Goal: Find specific page/section: Find specific page/section

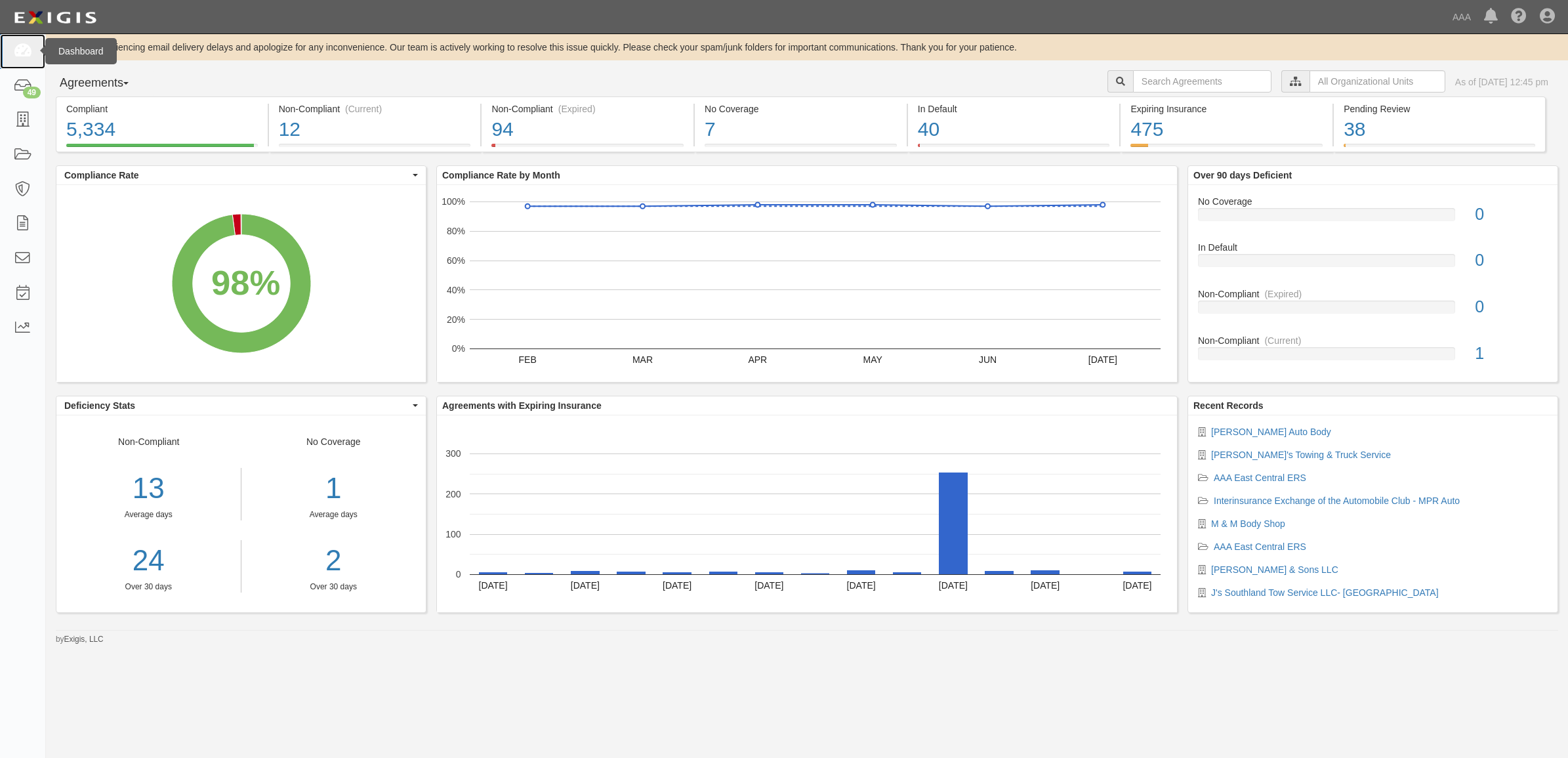
click at [13, 40] on link at bounding box center [22, 51] width 45 height 35
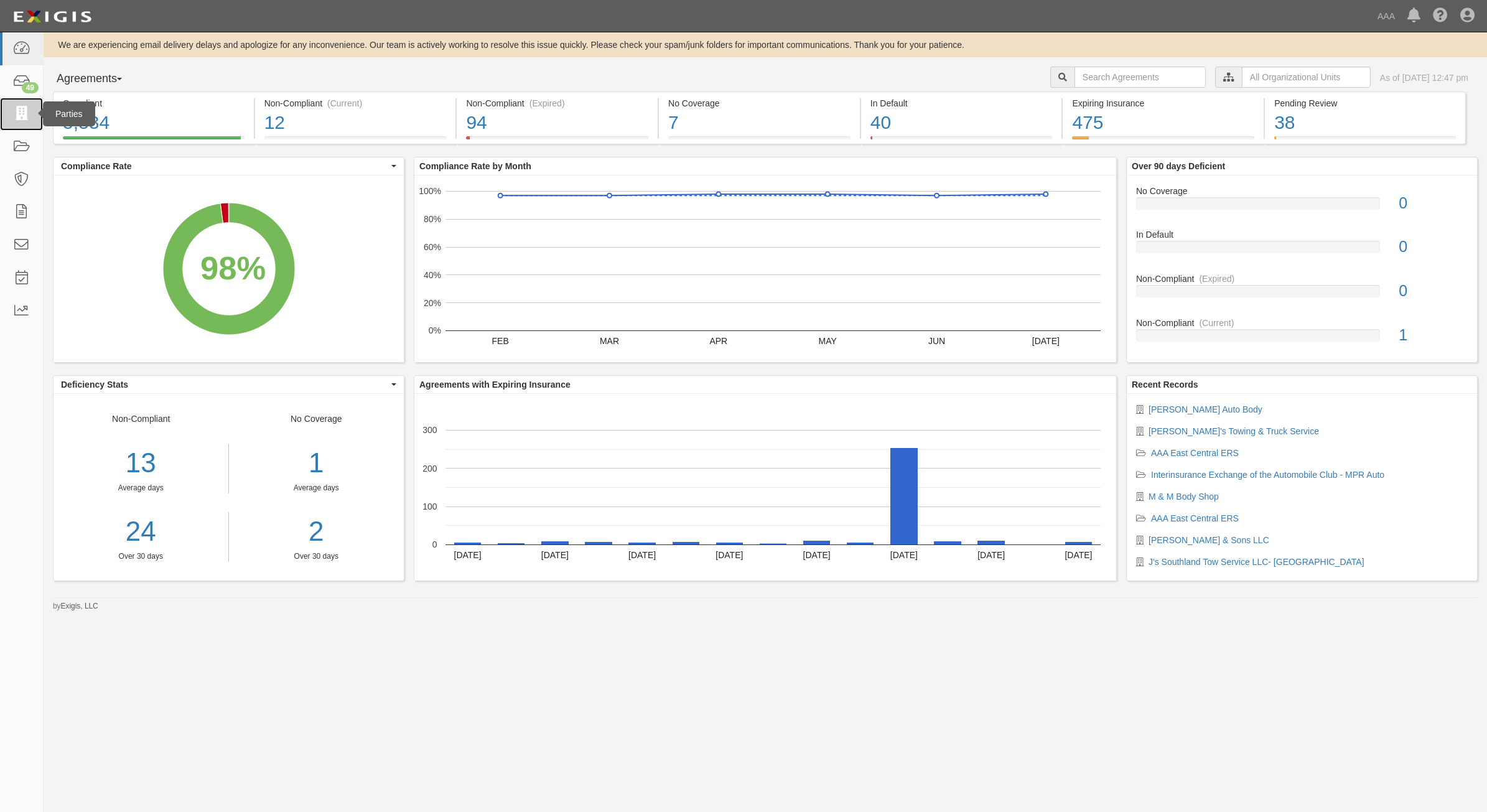
click at [16, 117] on icon at bounding box center [21, 114] width 17 height 14
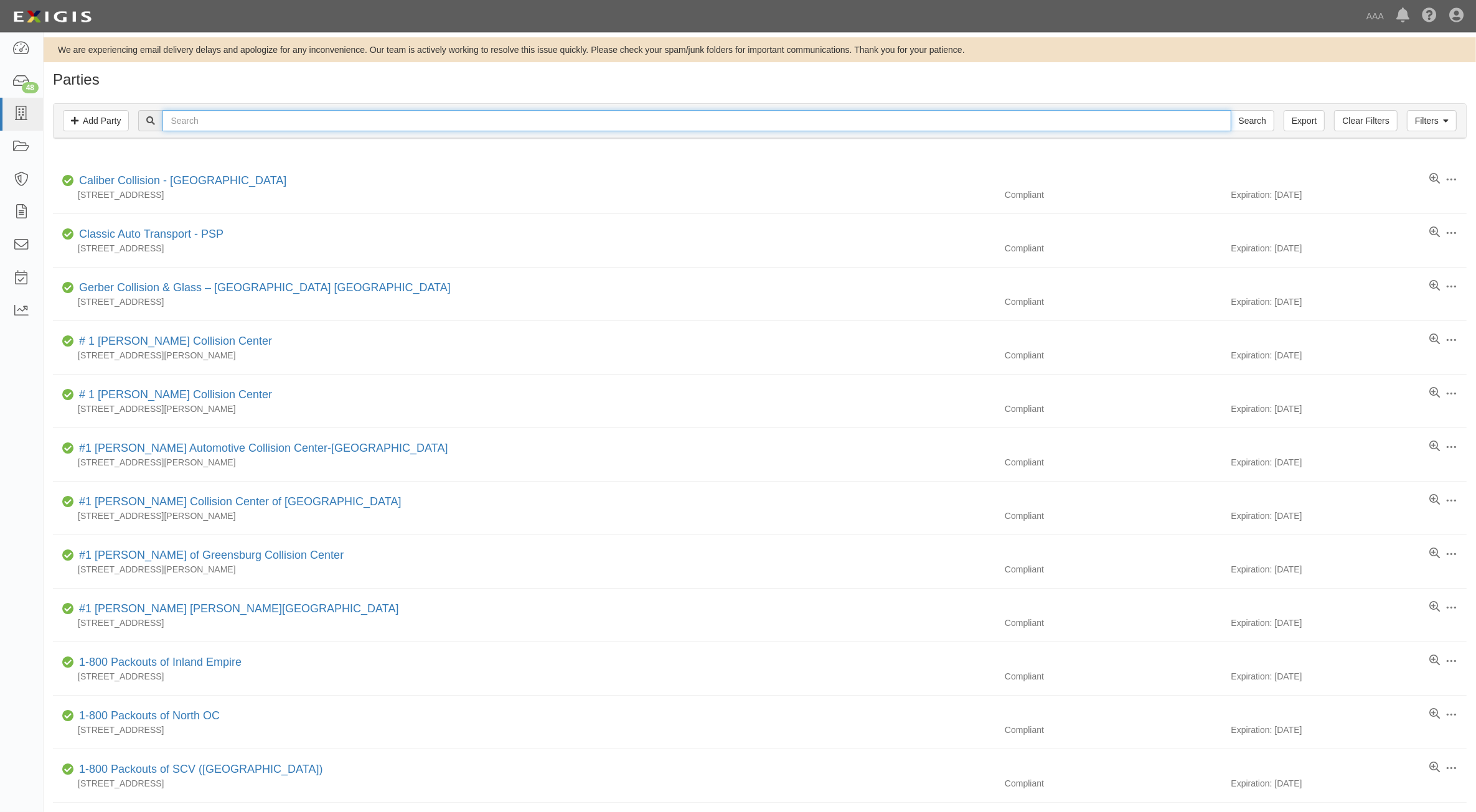
click at [215, 122] on input "text" at bounding box center [696, 121] width 1068 height 21
type input "AFFORDABLE tOWING"
click at [1231, 110] on input "Search" at bounding box center [1253, 121] width 44 height 21
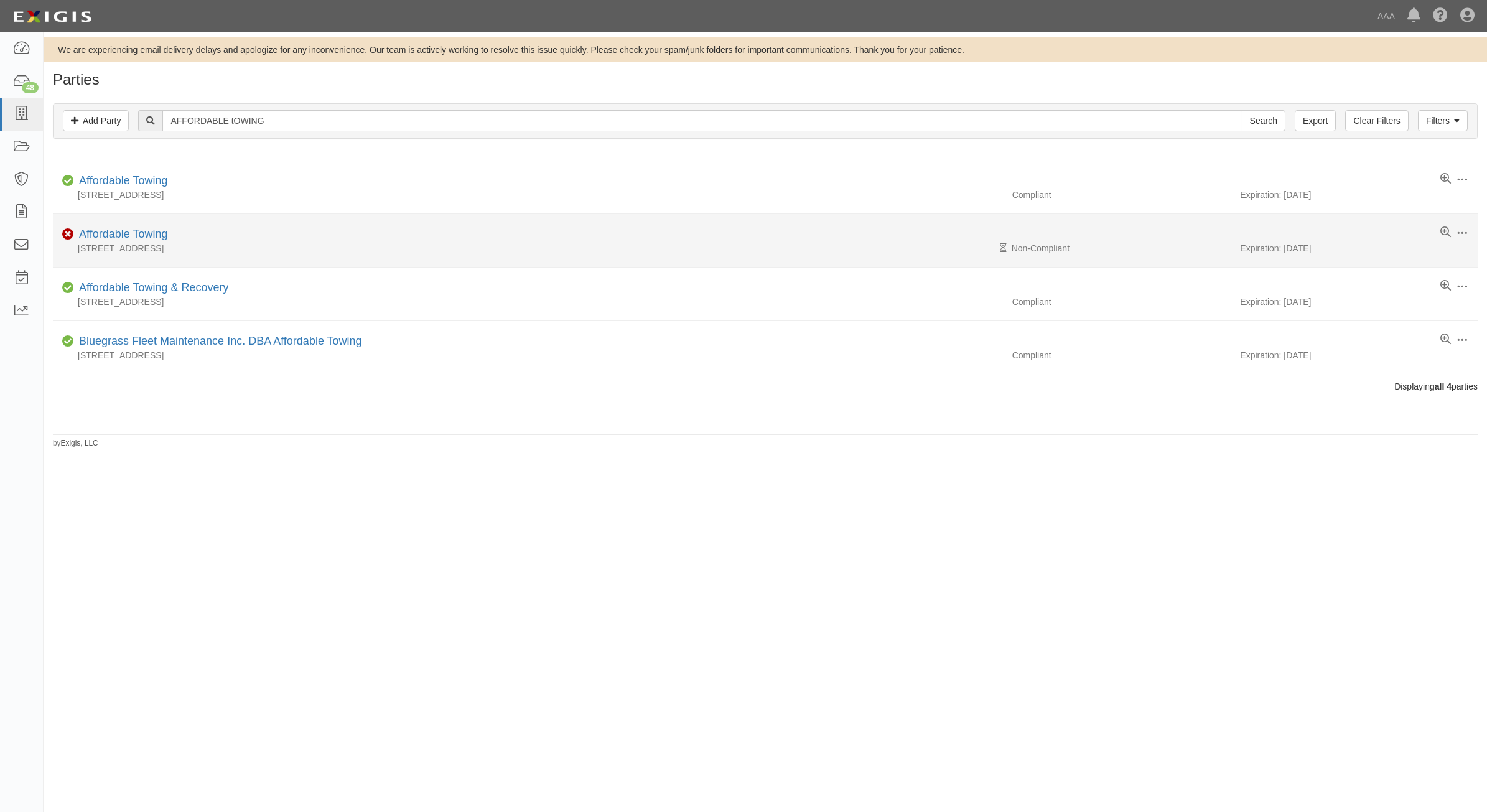
click at [125, 241] on div "Affordable Towing" at bounding box center [121, 234] width 93 height 16
click at [156, 236] on link "Affordable Towing" at bounding box center [123, 234] width 88 height 13
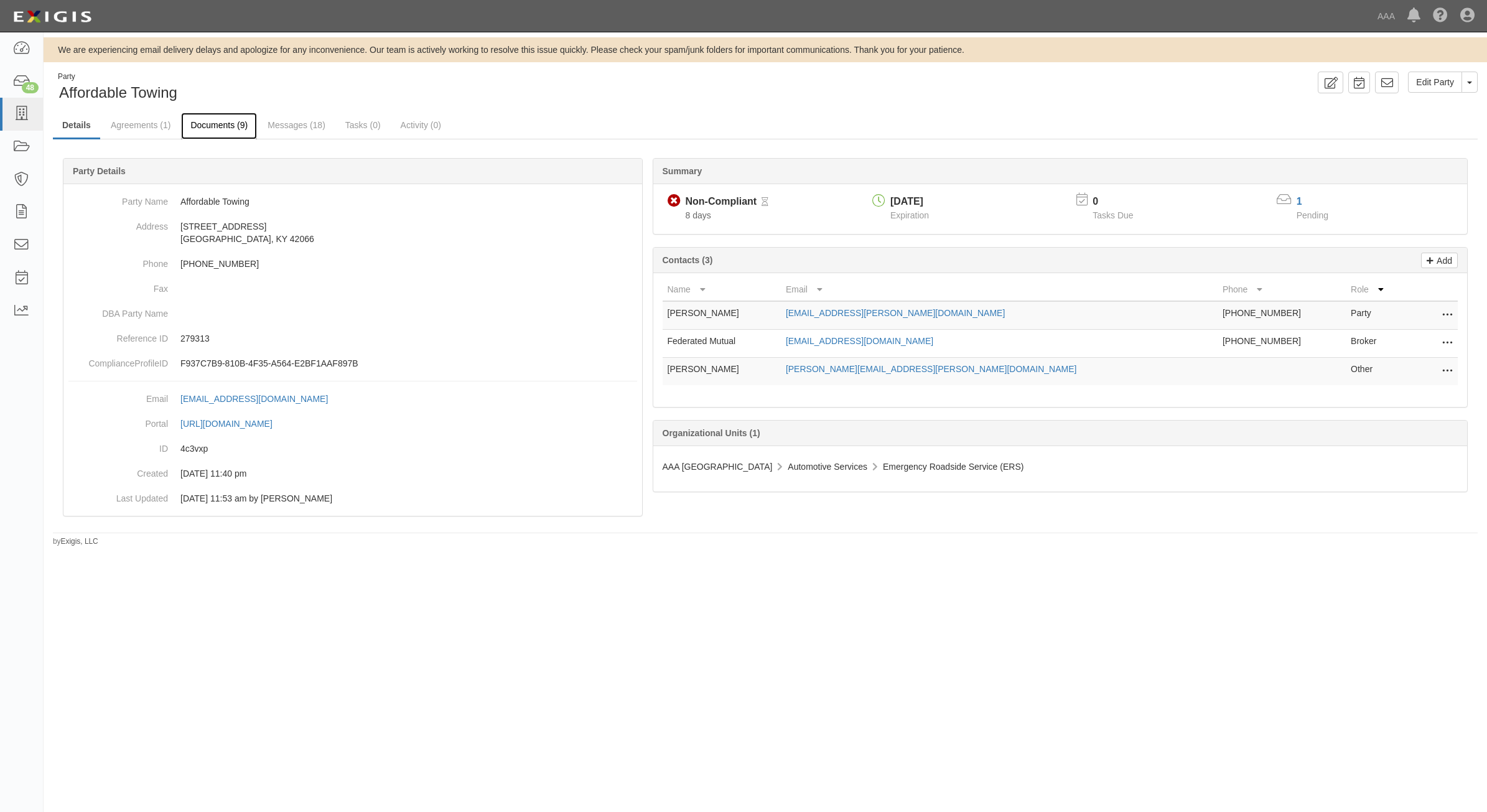
click at [233, 123] on link "Documents (9)" at bounding box center [218, 126] width 76 height 27
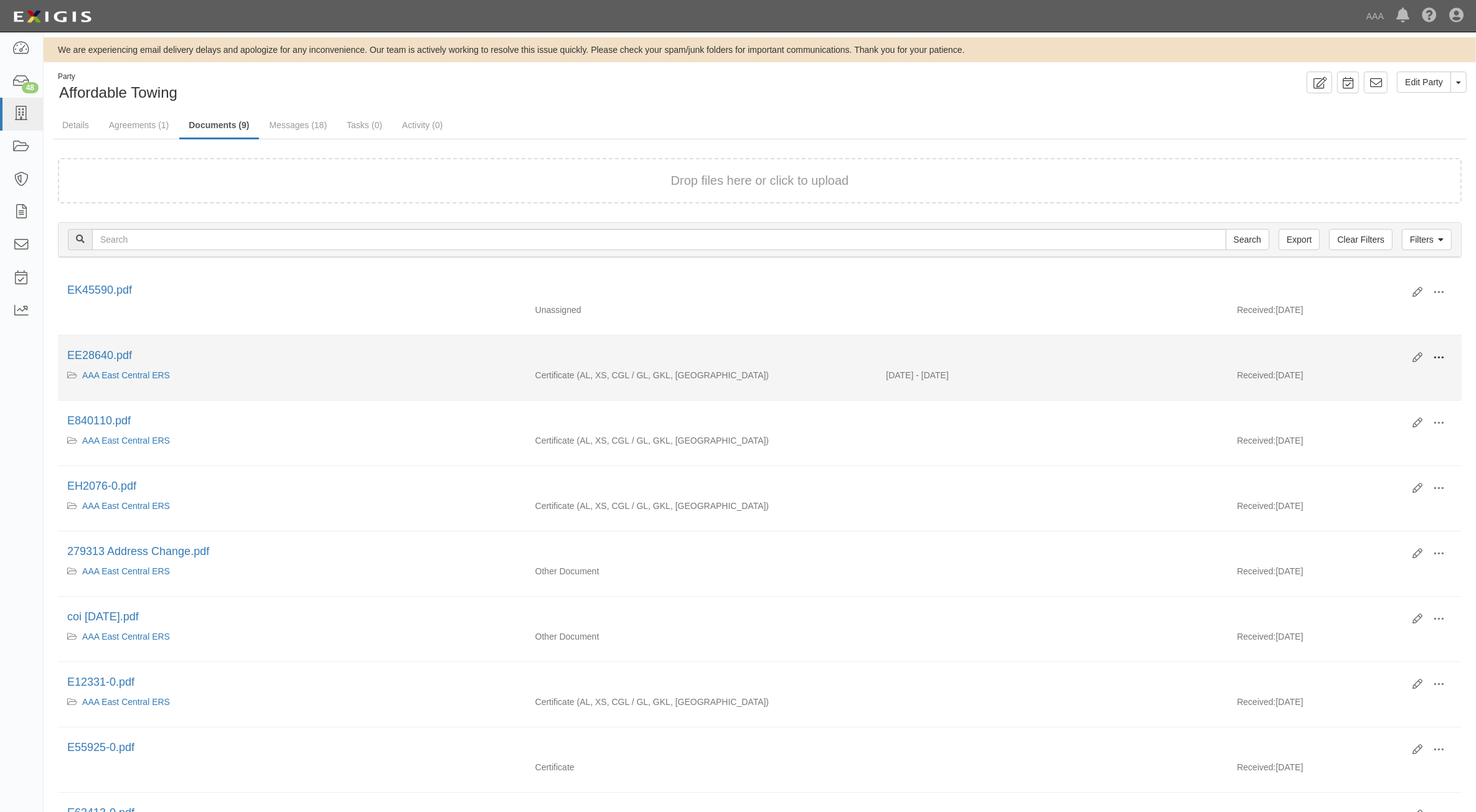
click at [1433, 358] on span at bounding box center [1438, 358] width 11 height 11
click at [1384, 371] on link "View" at bounding box center [1378, 376] width 99 height 23
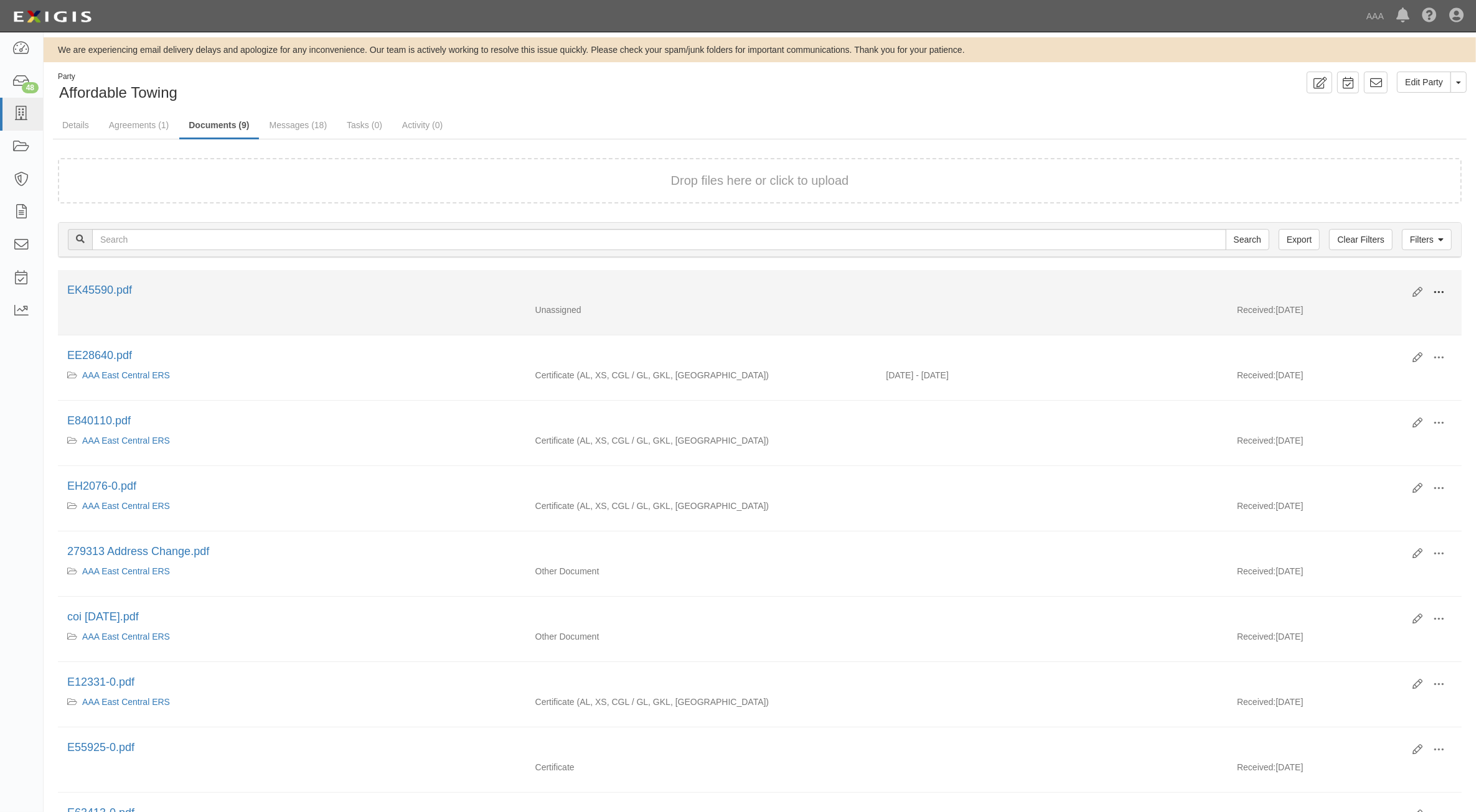
click at [1444, 290] on span at bounding box center [1438, 292] width 11 height 11
click at [1402, 310] on link "View" at bounding box center [1378, 310] width 99 height 23
